Goal: Find specific page/section: Find specific page/section

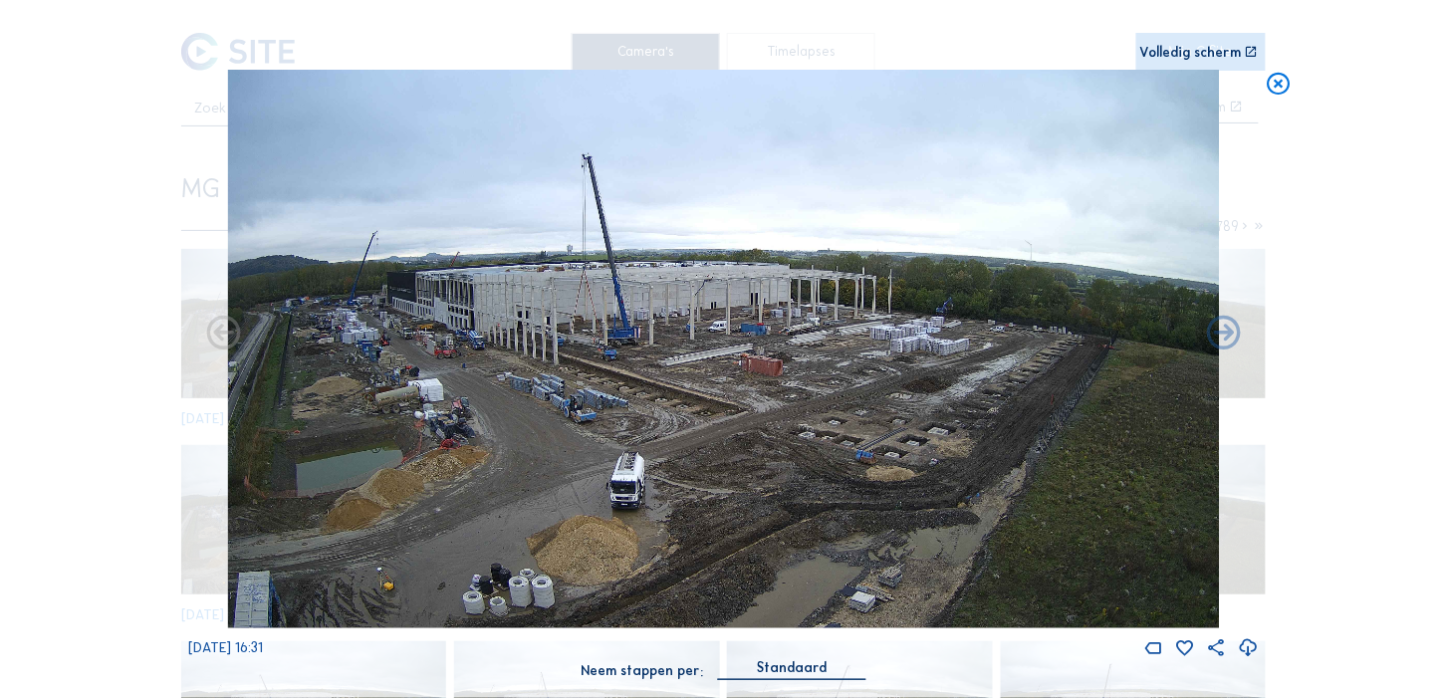
click at [1278, 79] on icon at bounding box center [1279, 84] width 27 height 28
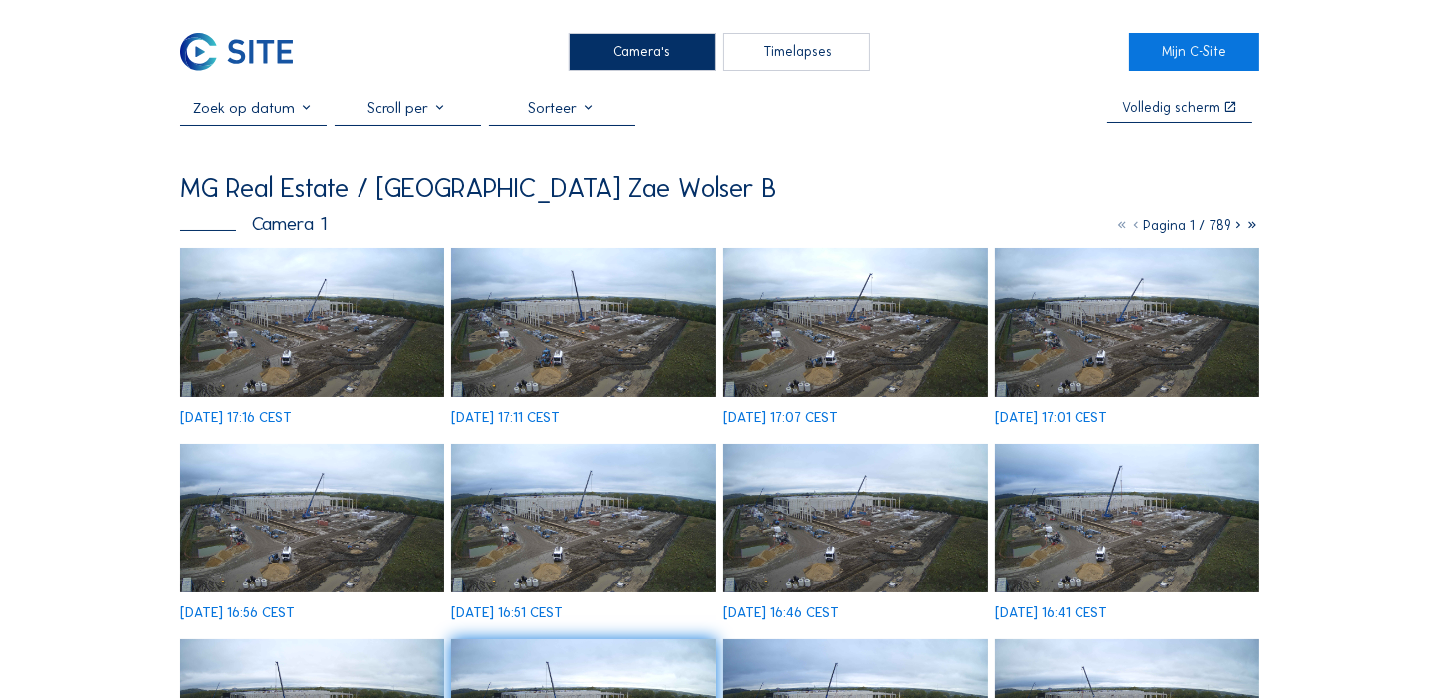
click at [356, 338] on img at bounding box center [312, 322] width 264 height 148
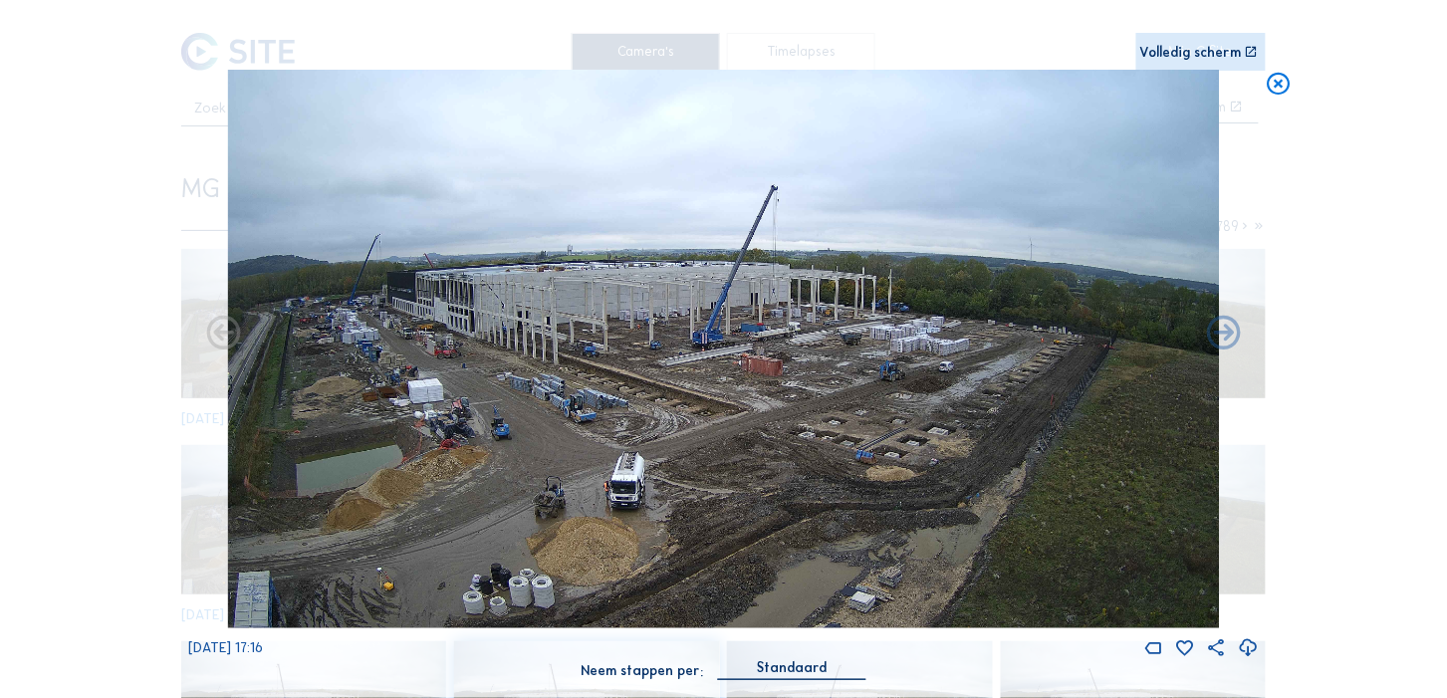
click at [1247, 646] on icon at bounding box center [1248, 648] width 21 height 24
click at [1161, 31] on div "Scroll om door de tijd te reizen | Druk op de 'Alt'-[PERSON_NAME] + scroll om t…" at bounding box center [723, 350] width 1071 height 701
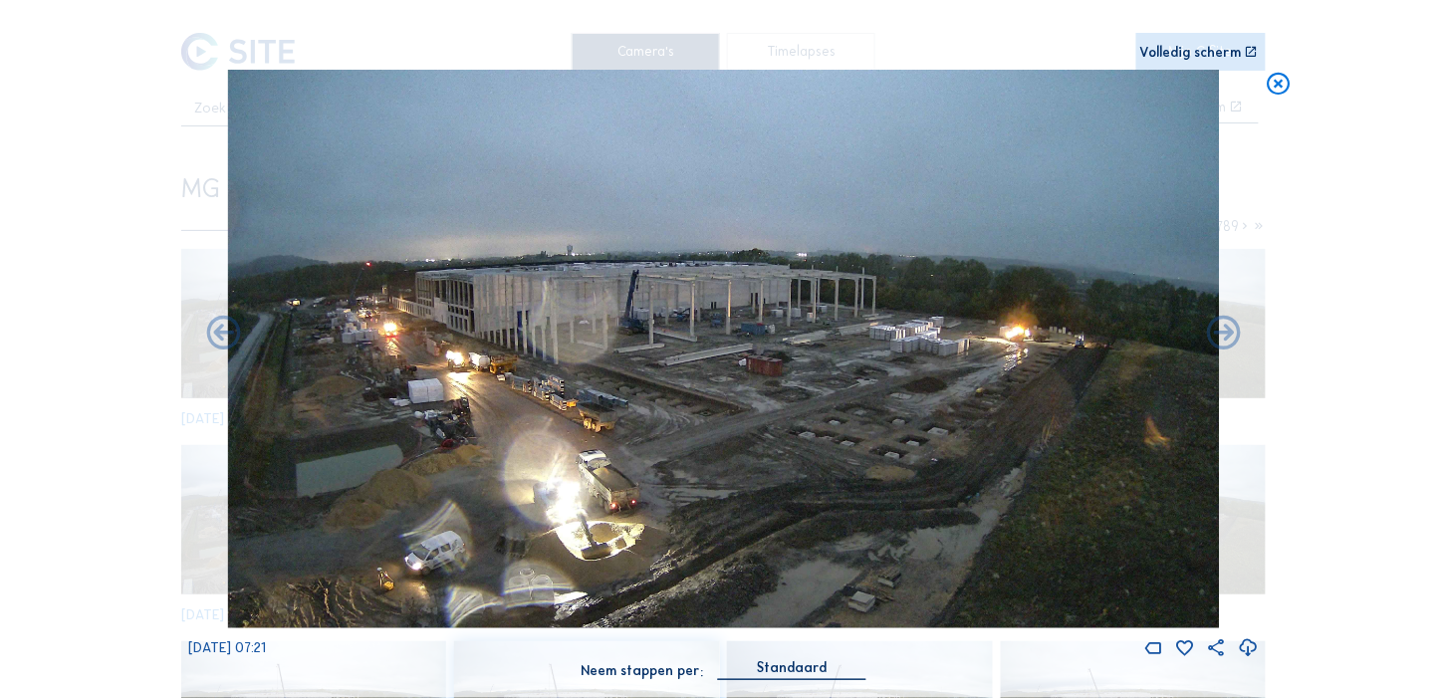
click at [136, 387] on div "Scroll om door de tijd te reizen | Druk op de 'Alt'-[PERSON_NAME] + scroll om t…" at bounding box center [723, 349] width 1447 height 698
click at [1286, 83] on icon at bounding box center [1279, 84] width 27 height 28
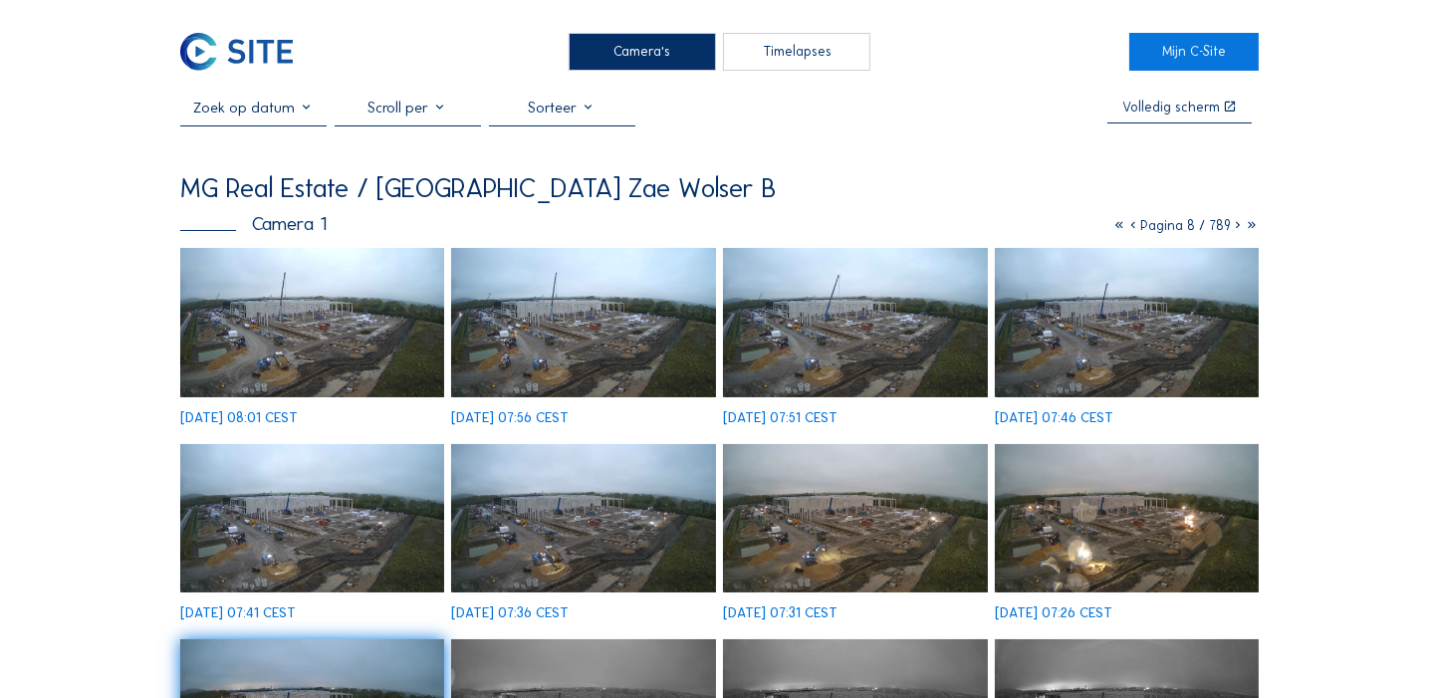
click at [1117, 221] on icon at bounding box center [1119, 225] width 14 height 17
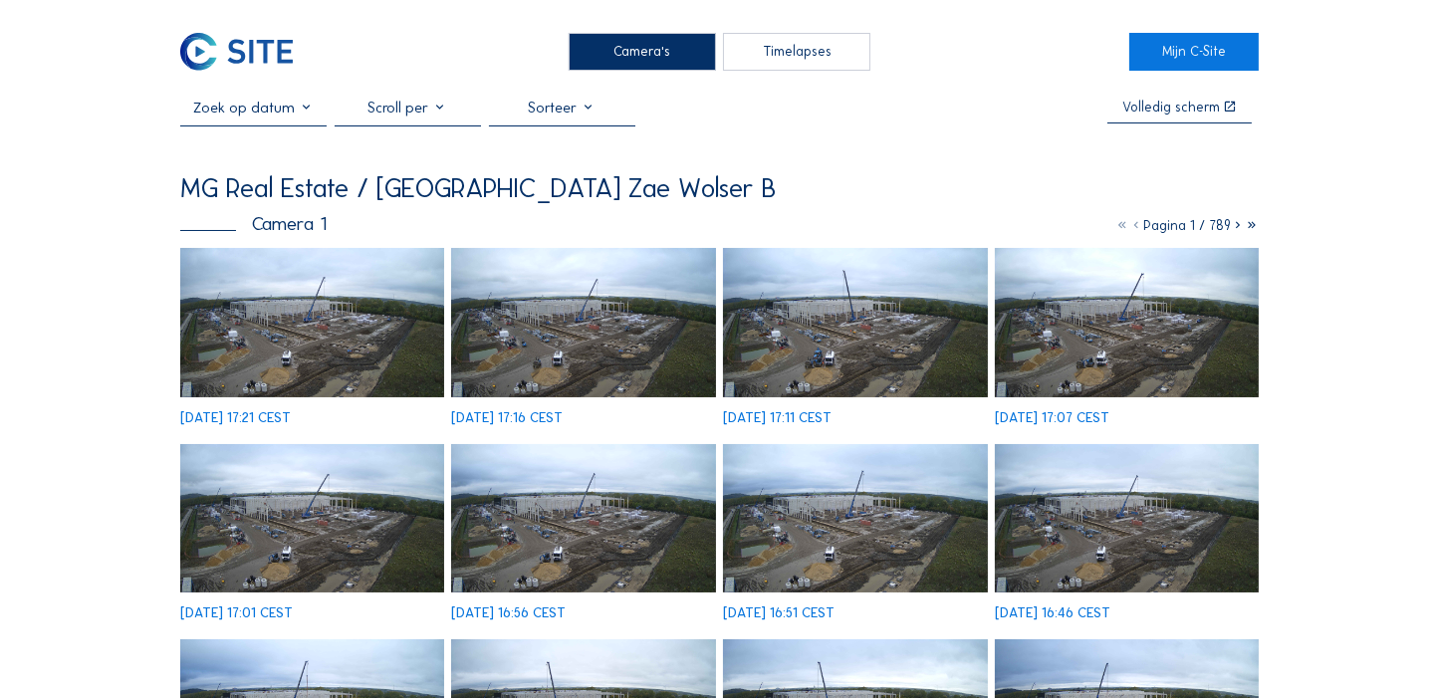
click at [378, 299] on img at bounding box center [312, 322] width 264 height 148
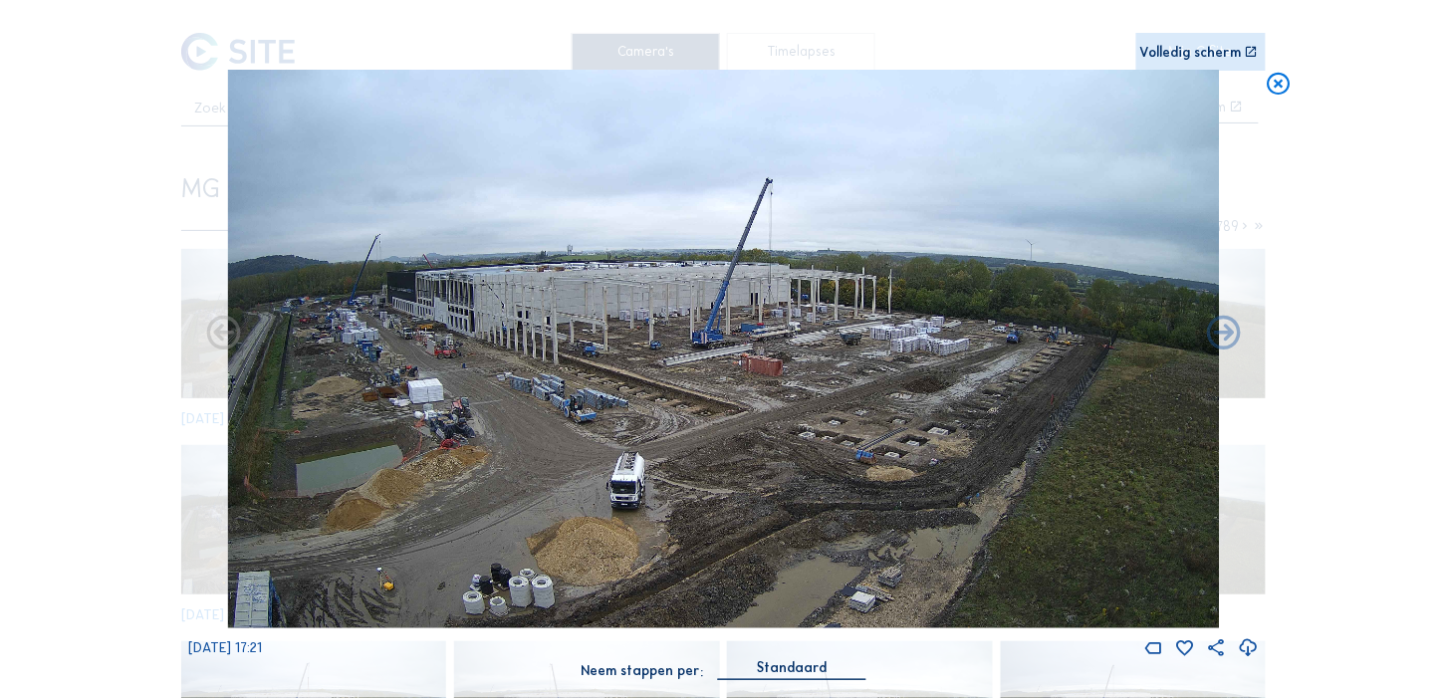
click at [1243, 643] on icon at bounding box center [1248, 648] width 21 height 24
click at [1275, 80] on icon at bounding box center [1279, 84] width 27 height 28
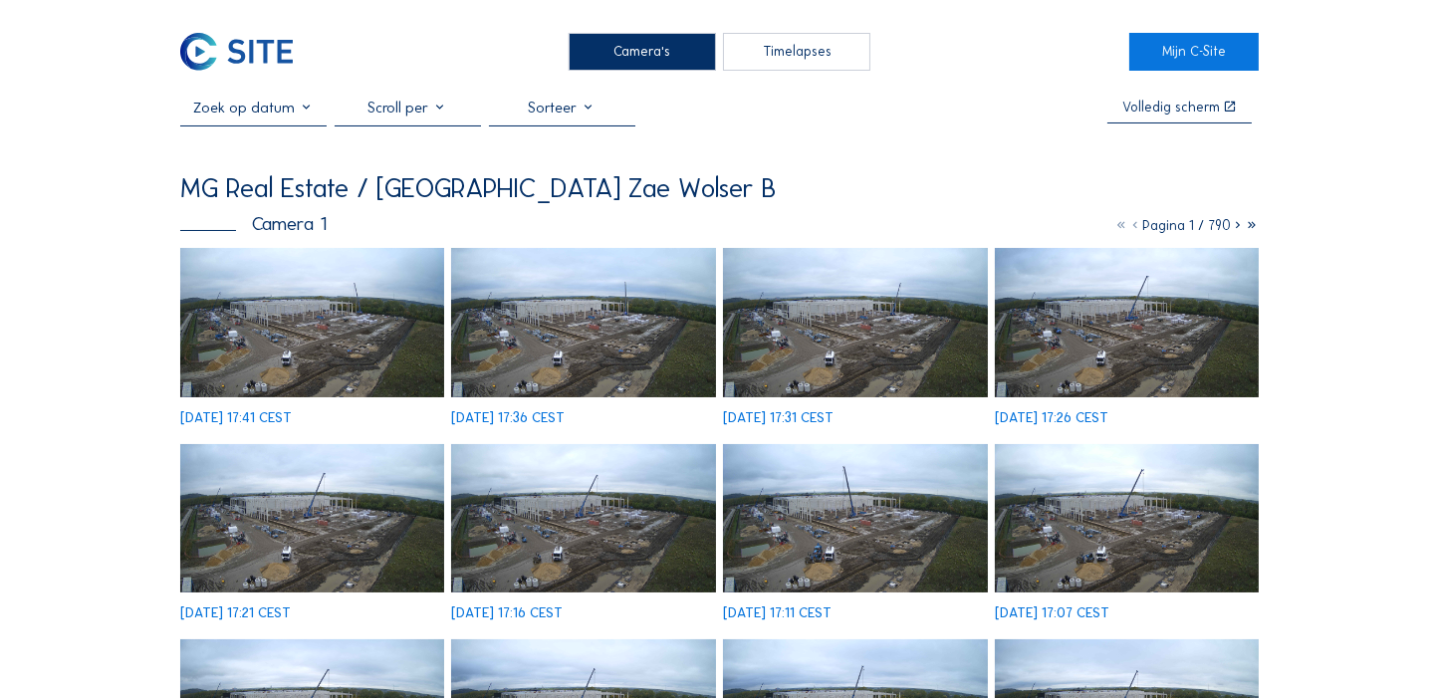
click at [317, 280] on img at bounding box center [312, 322] width 264 height 148
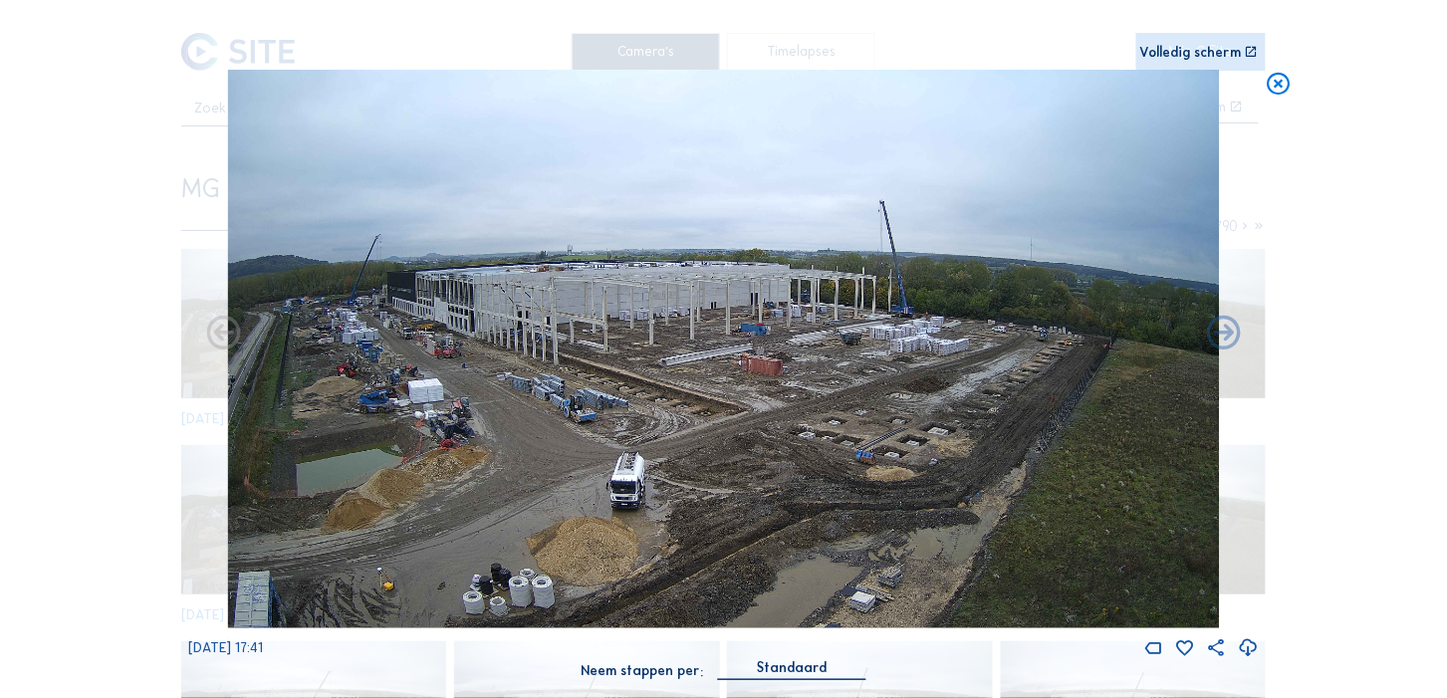
click at [1245, 646] on icon at bounding box center [1248, 648] width 21 height 24
